Goal: Task Accomplishment & Management: Complete application form

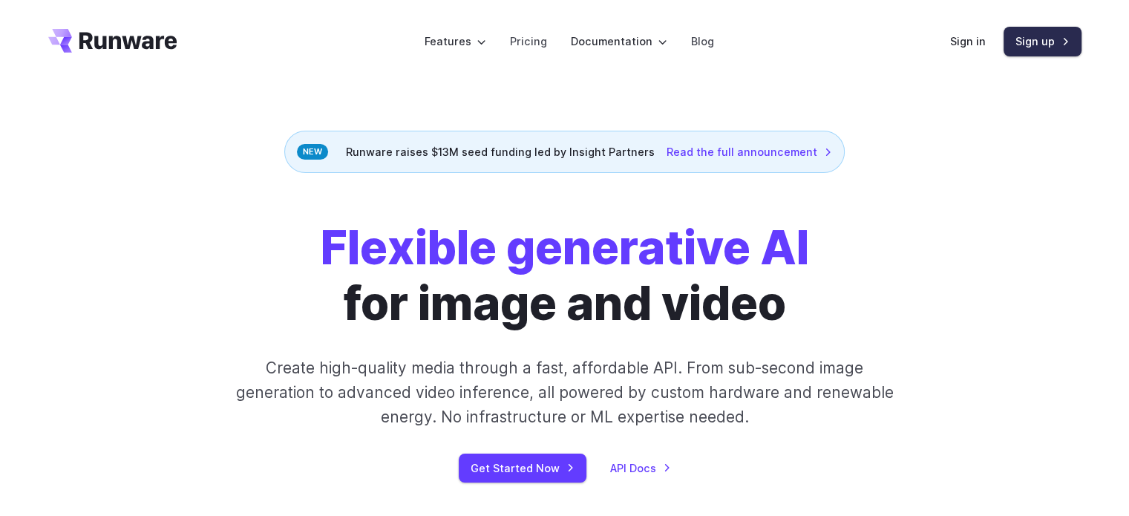
click at [1040, 42] on link "Sign up" at bounding box center [1042, 41] width 78 height 29
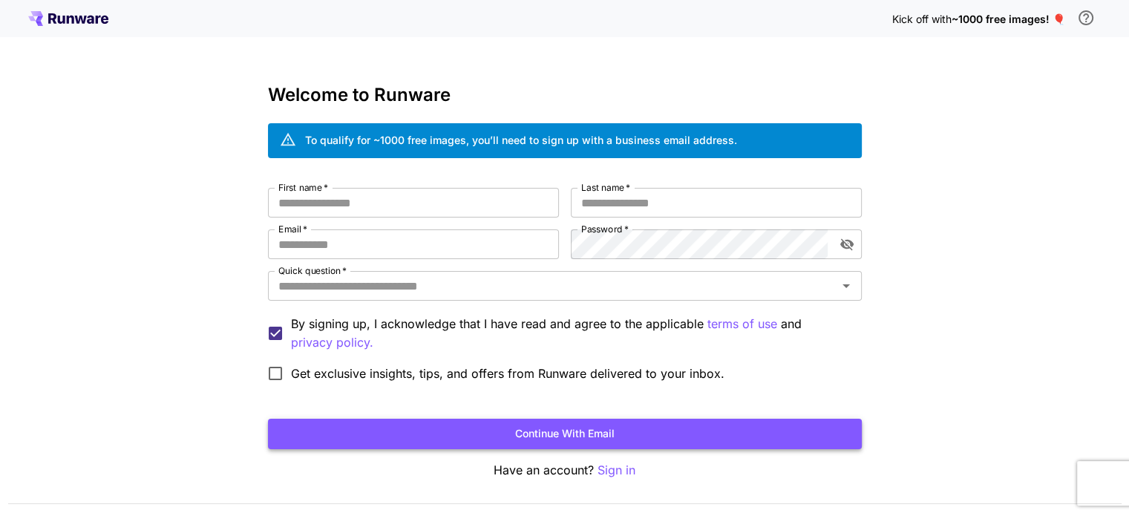
click at [585, 438] on button "Continue with email" at bounding box center [565, 433] width 594 height 30
click at [355, 205] on input "First name   *" at bounding box center [413, 203] width 291 height 30
type input "*"
type input "******"
click at [610, 201] on input "Last name   *" at bounding box center [716, 203] width 291 height 30
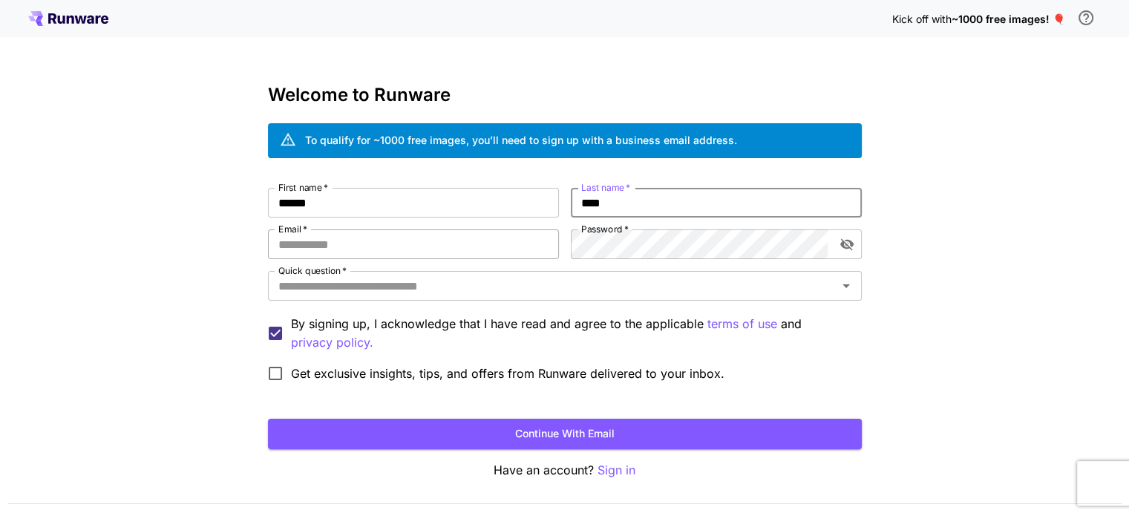
type input "****"
click at [331, 247] on input "Email   *" at bounding box center [413, 244] width 291 height 30
type input "**********"
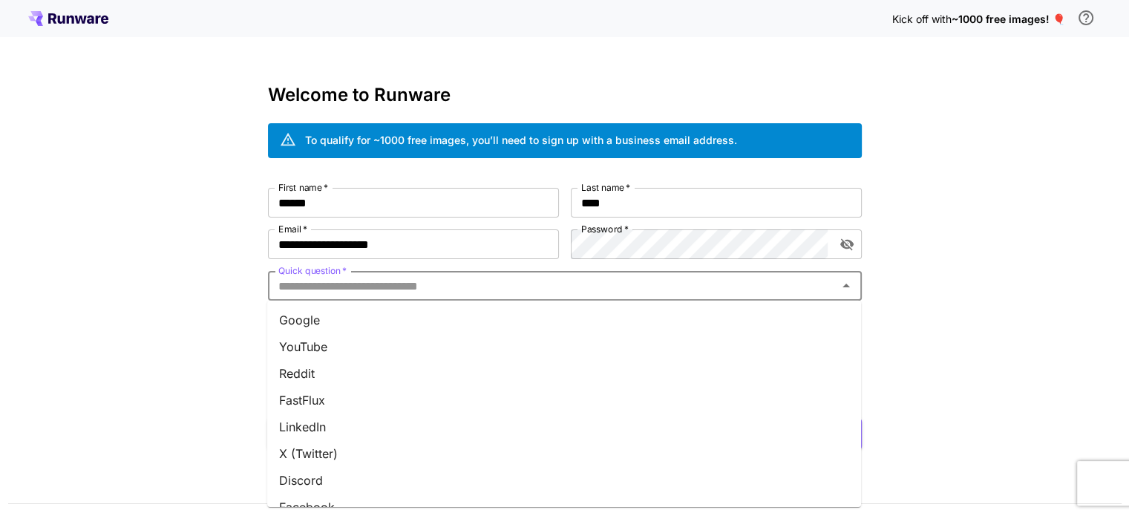
click at [331, 287] on input "Quick question   *" at bounding box center [552, 285] width 560 height 21
click at [319, 317] on li "Google" at bounding box center [564, 319] width 594 height 27
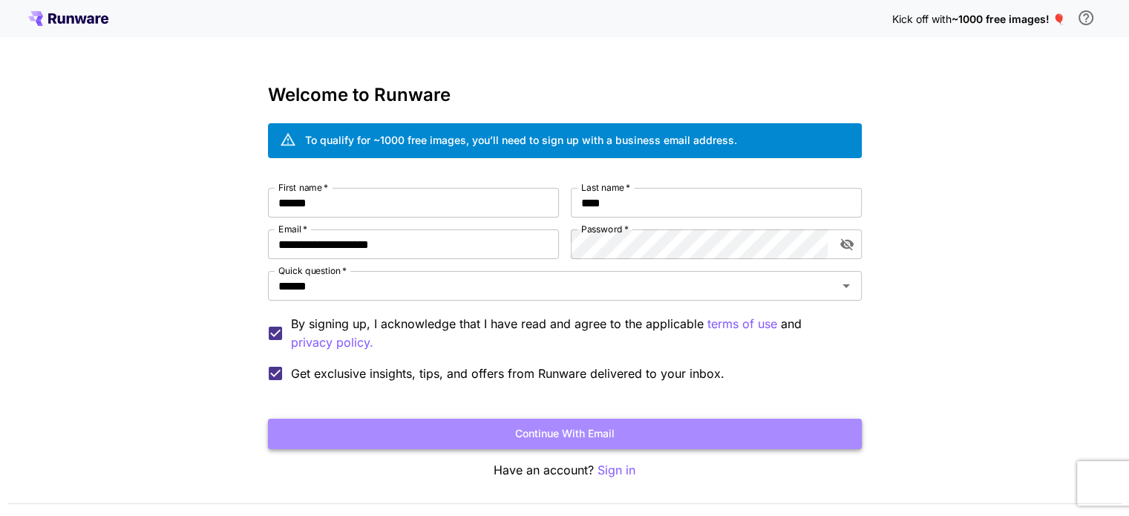
click at [614, 436] on button "Continue with email" at bounding box center [565, 433] width 594 height 30
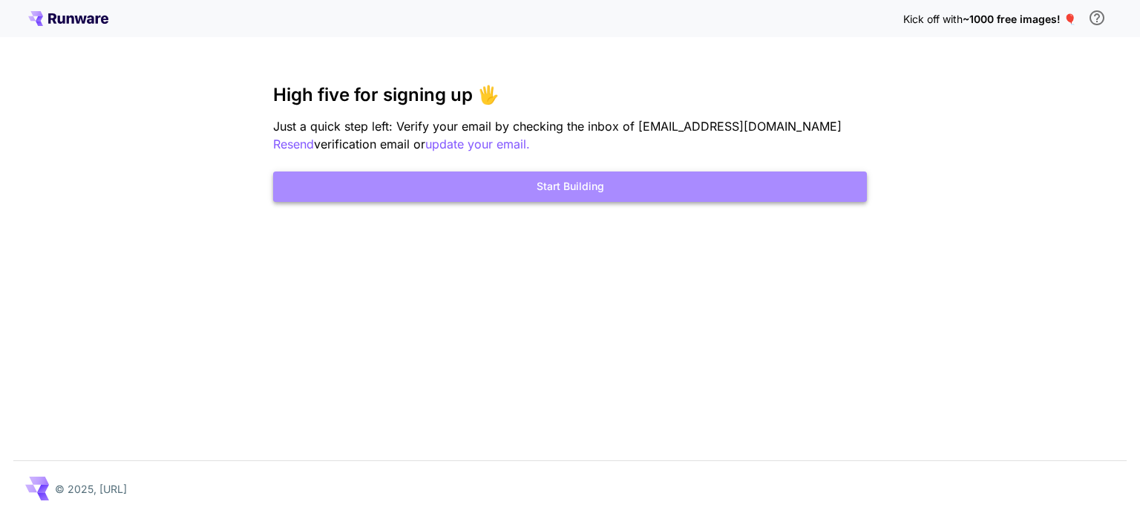
click at [614, 185] on button "Start Building" at bounding box center [570, 186] width 594 height 30
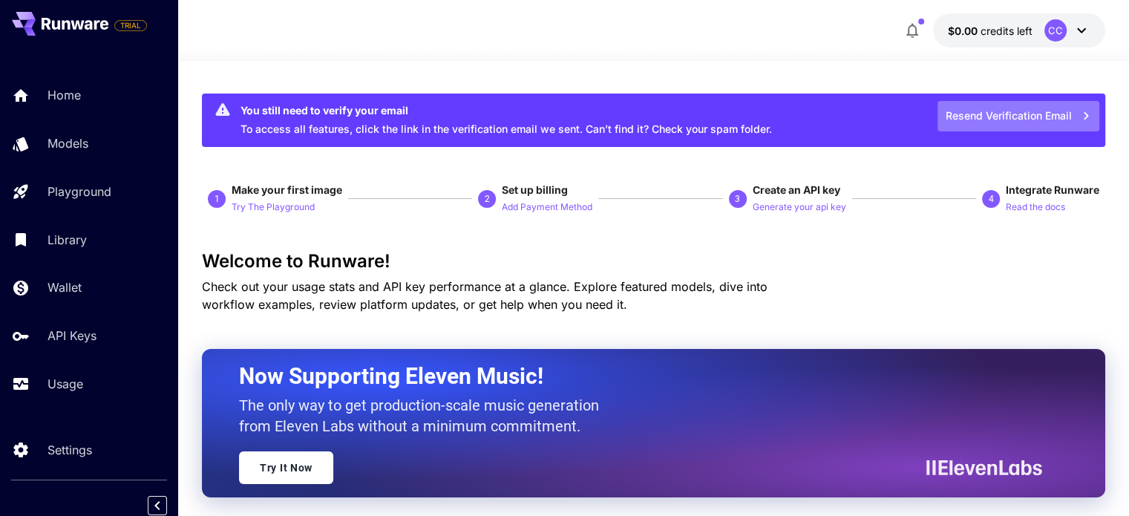
drag, startPoint x: 973, startPoint y: 110, endPoint x: 784, endPoint y: 50, distance: 199.2
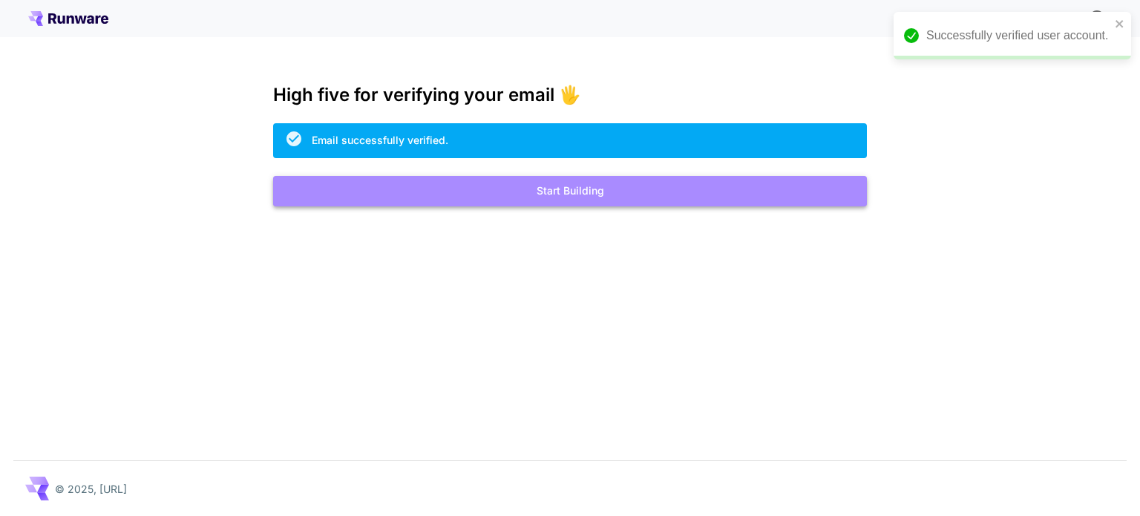
click at [586, 189] on button "Start Building" at bounding box center [570, 191] width 594 height 30
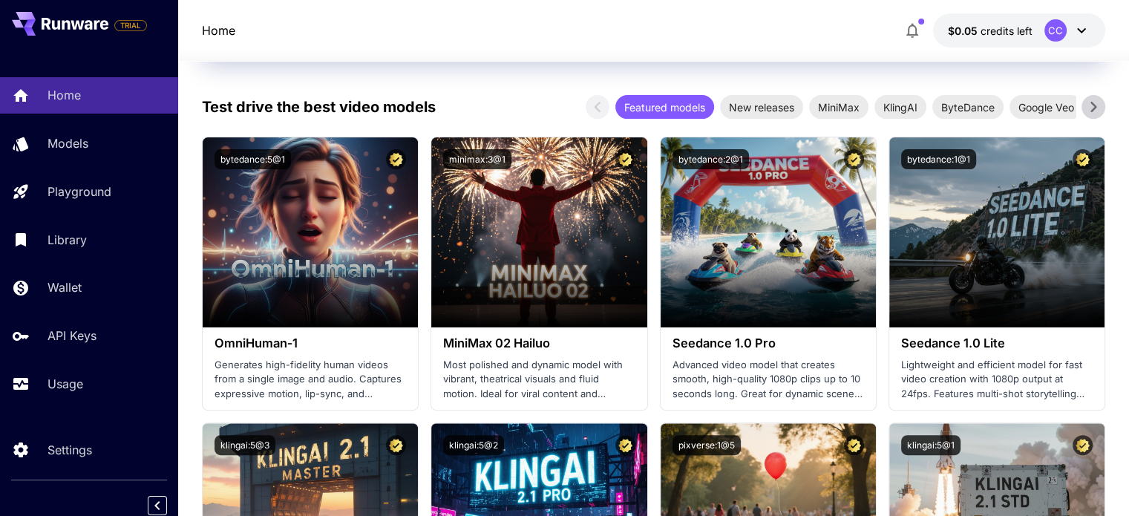
scroll to position [352, 0]
